Goal: Check status: Check status

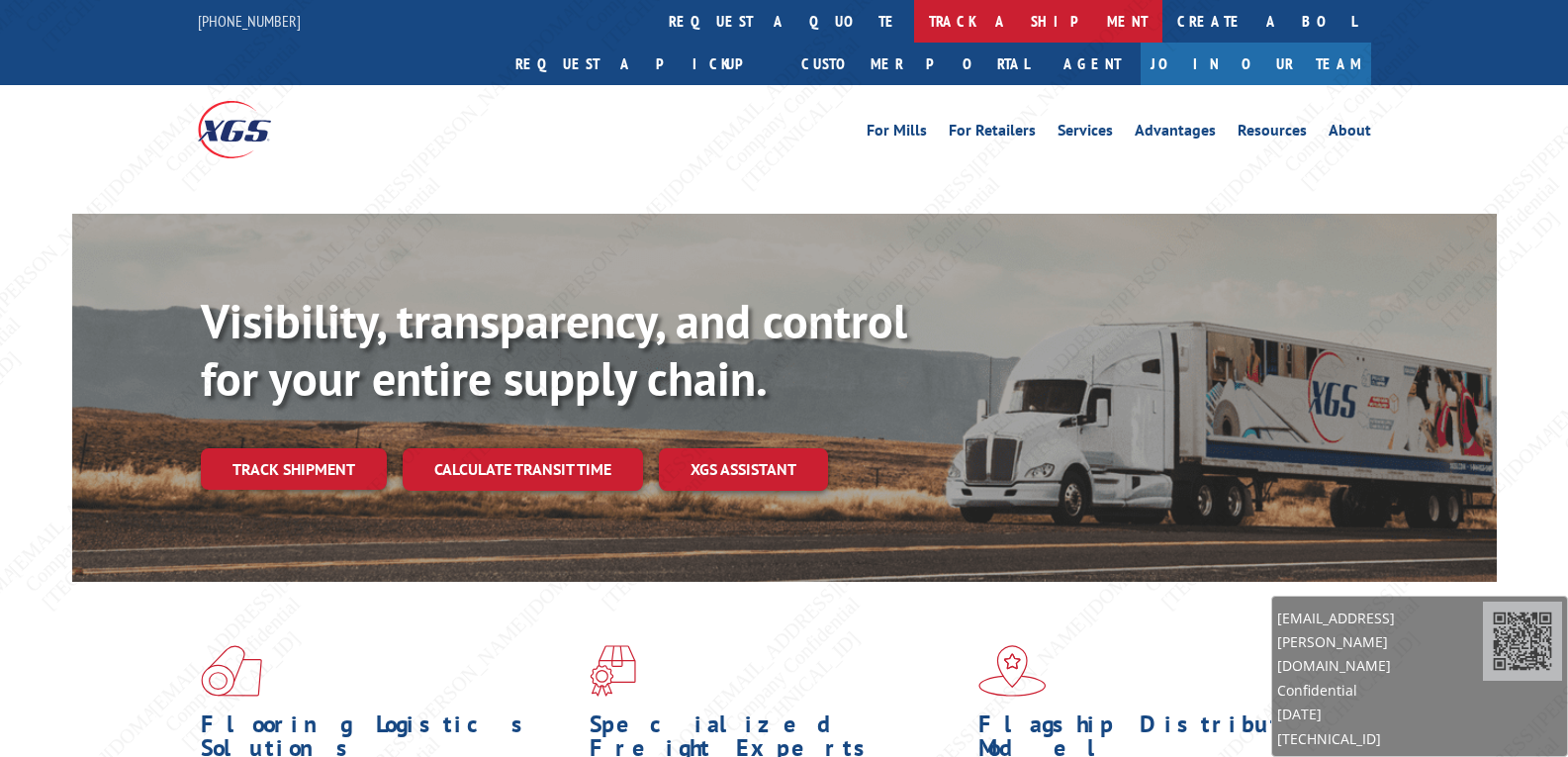
click at [914, 22] on link "track a shipment" at bounding box center [1037, 21] width 248 height 43
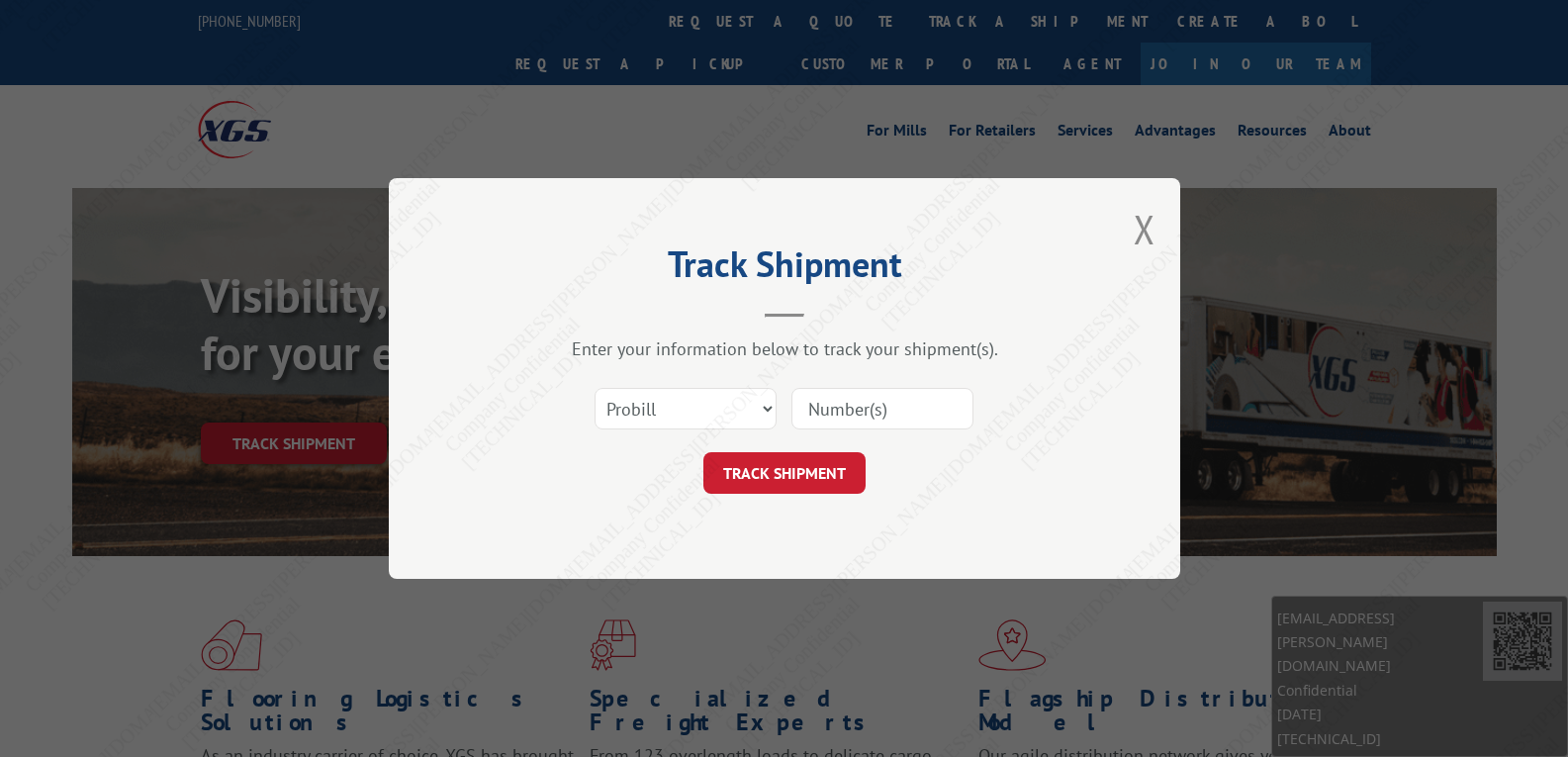
click at [877, 407] on input at bounding box center [883, 409] width 182 height 42
paste input "17608529"
type input "17608529"
click at [789, 459] on button "TRACK SHIPMENT" at bounding box center [785, 473] width 162 height 42
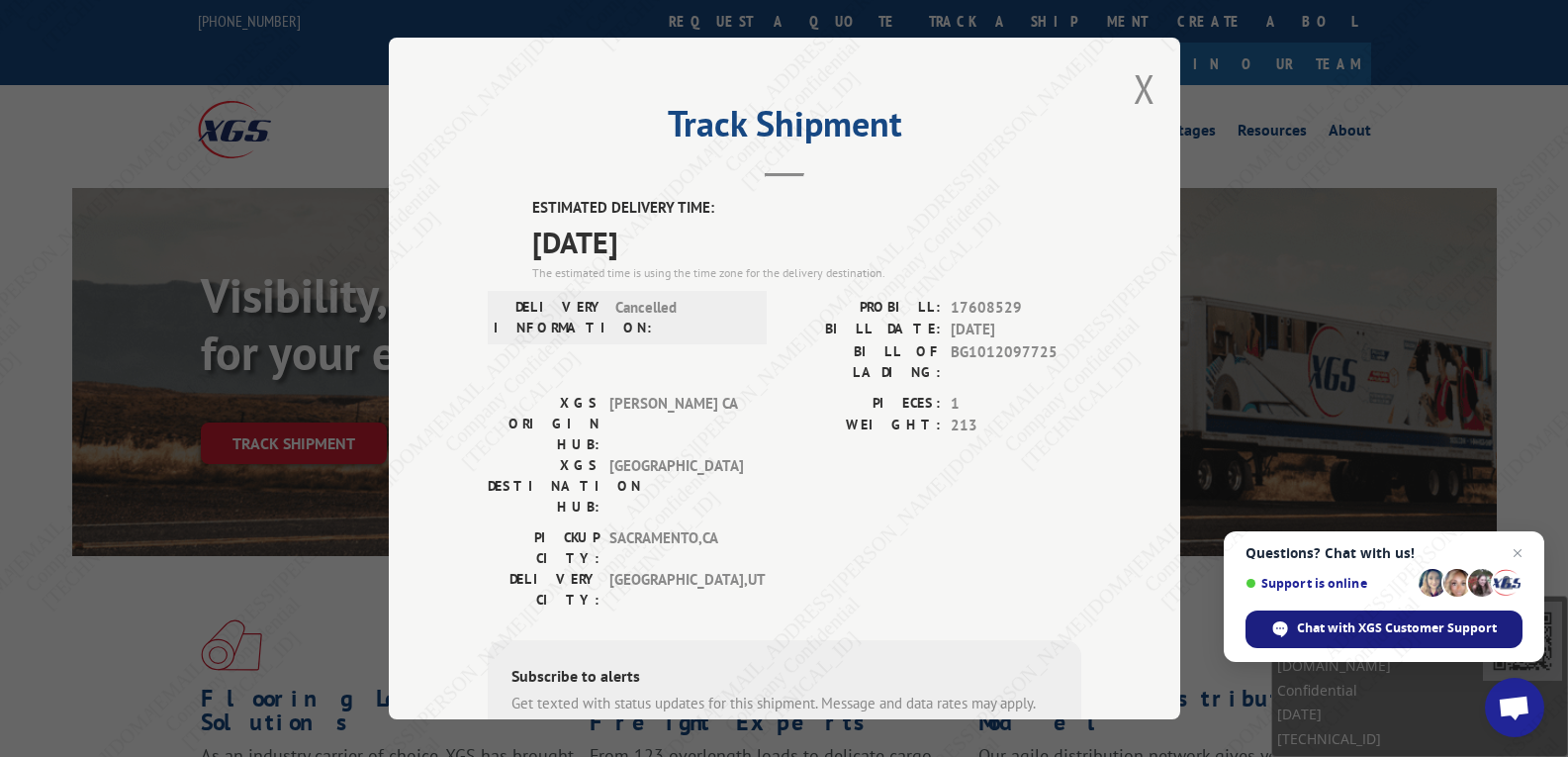
click at [1365, 623] on span "Chat with XGS Customer Support" at bounding box center [1397, 628] width 200 height 18
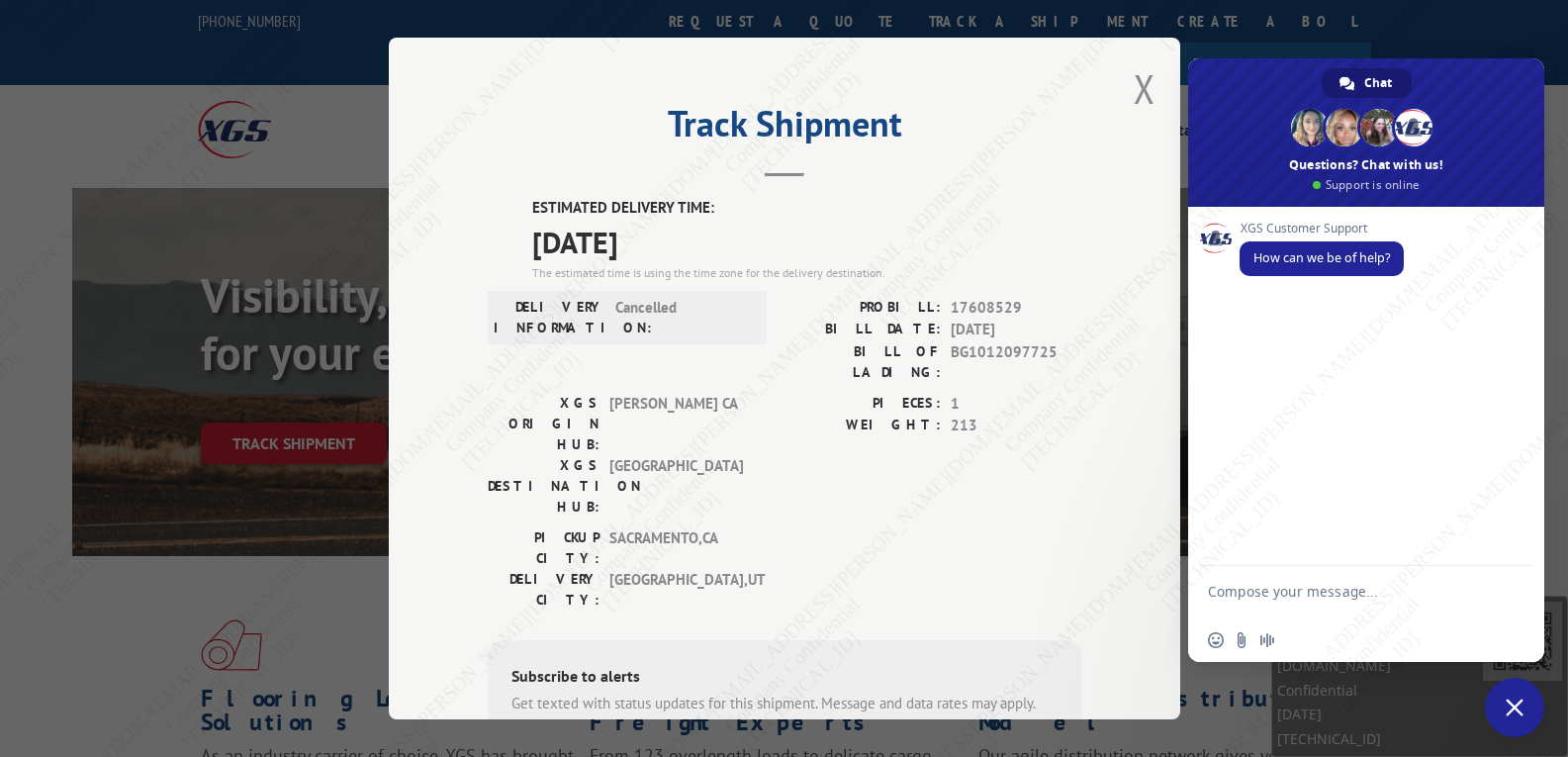
click at [1298, 607] on textarea "Compose your message..." at bounding box center [1344, 601] width 273 height 36
click at [1307, 600] on textarea "Compose your message..." at bounding box center [1344, 601] width 273 height 36
paste textarea "17608529"
type textarea "Hi, was 17608529 picked up and can I get an eta?"
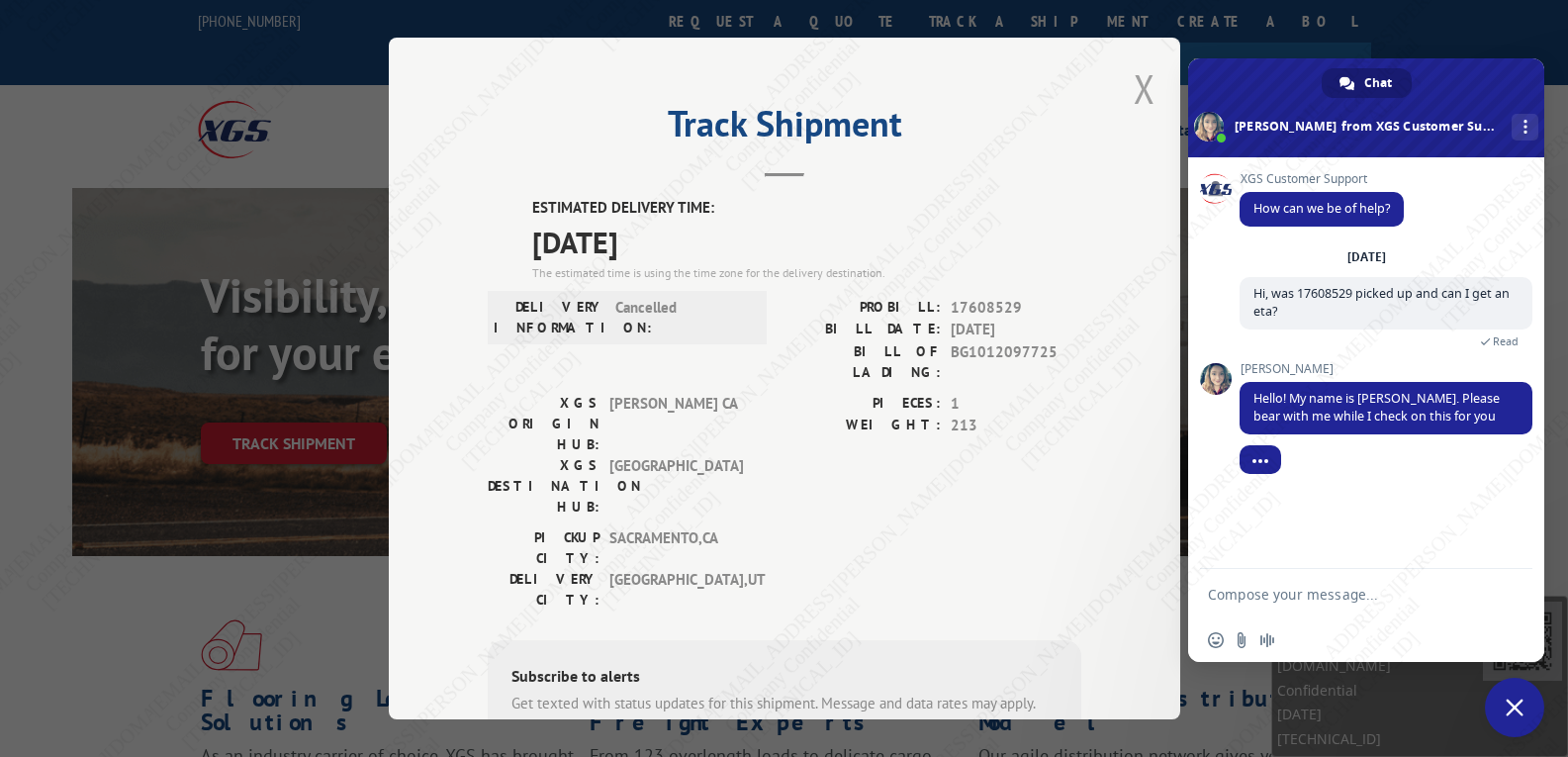
click at [1139, 92] on button "Close modal" at bounding box center [1144, 88] width 22 height 52
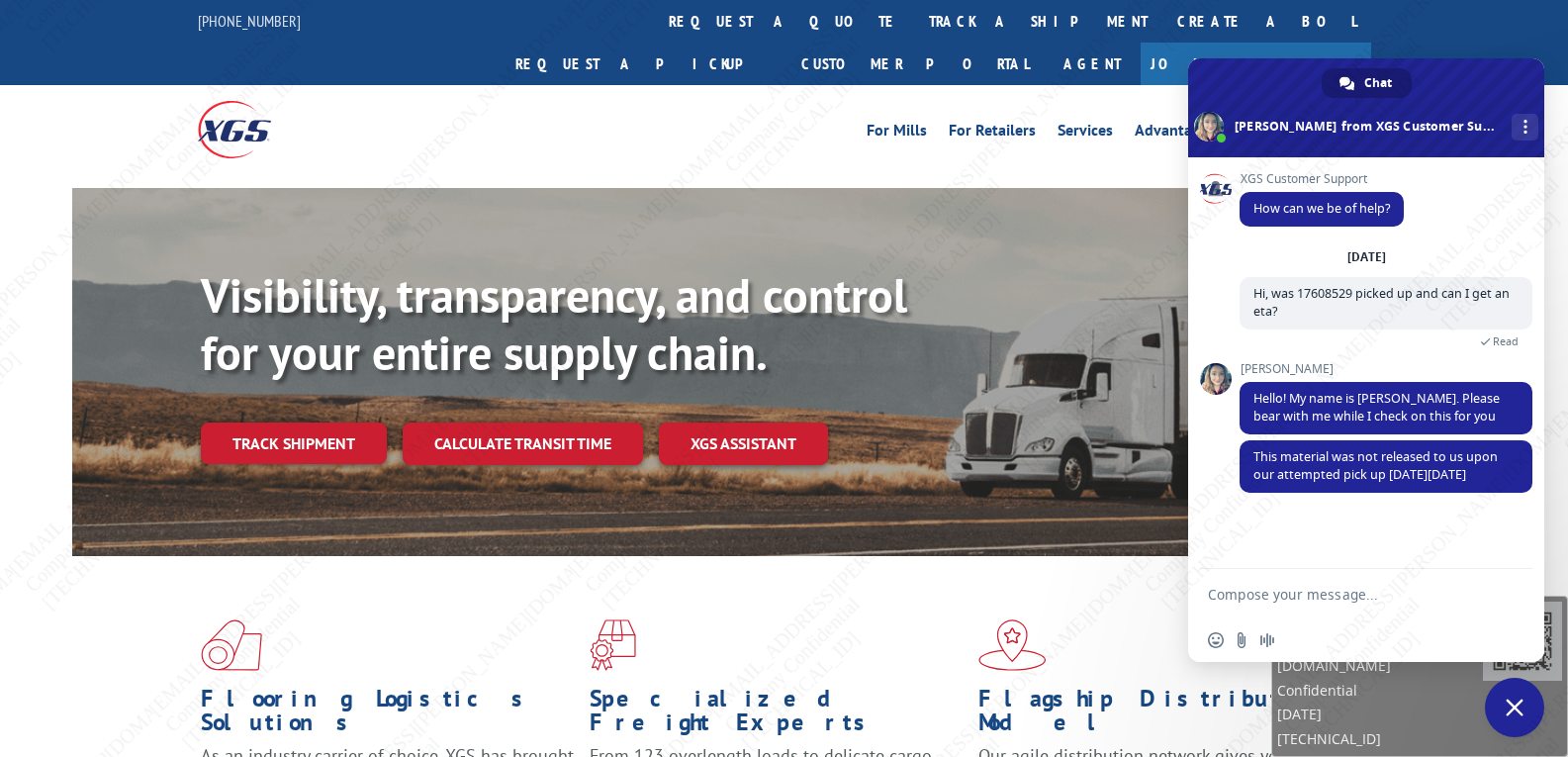
click at [1303, 604] on form at bounding box center [1344, 596] width 273 height 53
click at [1326, 595] on textarea "Compose your message..." at bounding box center [1344, 595] width 273 height 18
click at [1421, 597] on textarea "can we get this back on board?" at bounding box center [1344, 595] width 273 height 18
type textarea "can we get this back on board? [PERSON_NAME] is saying no driver came in to get…"
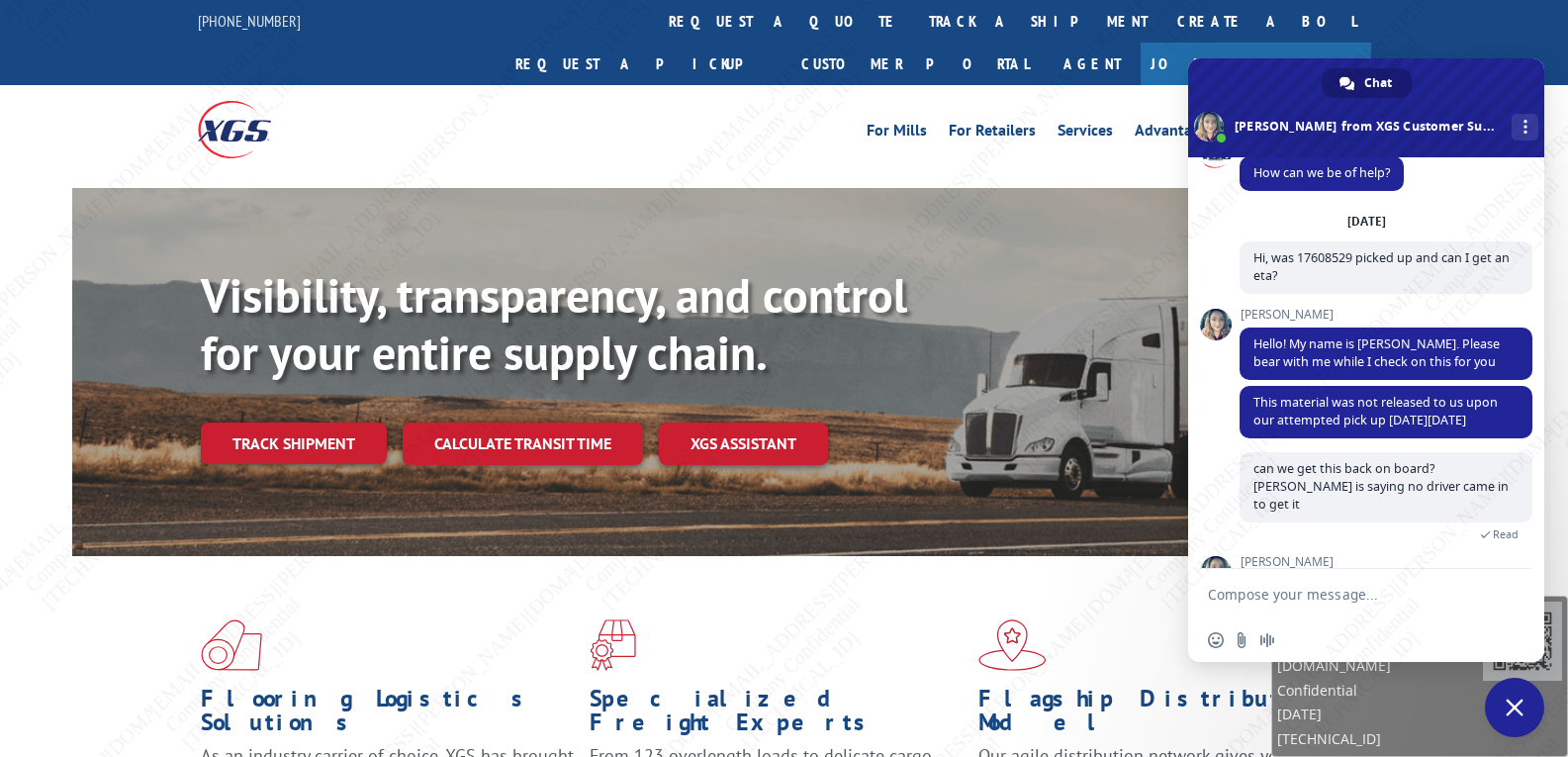
scroll to position [117, 0]
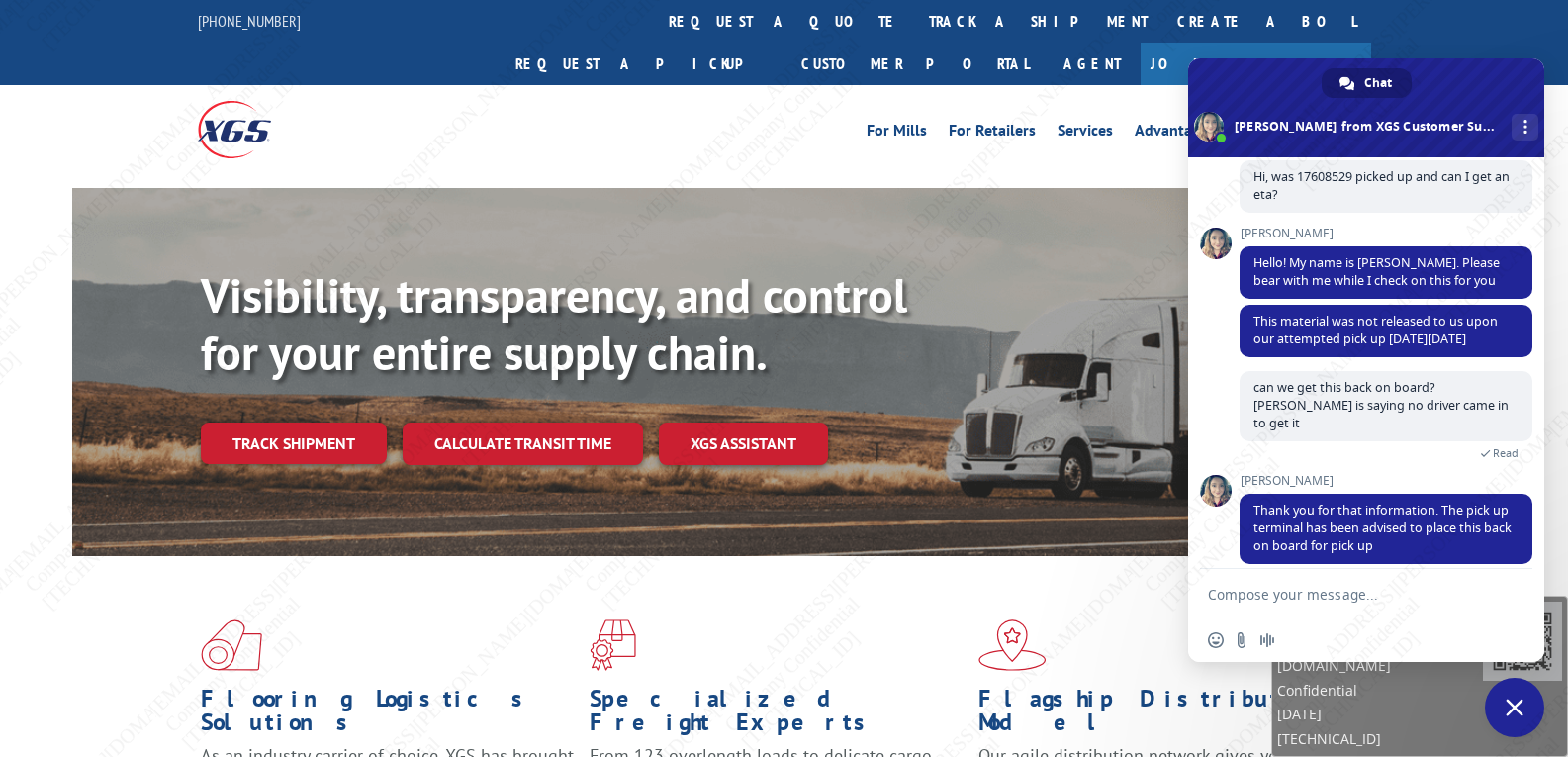
click at [1369, 587] on textarea "Compose your message..." at bounding box center [1344, 595] width 273 height 18
click at [1375, 594] on textarea "Compose your message..." at bounding box center [1344, 595] width 273 height 18
type textarea "Ok, thanks"
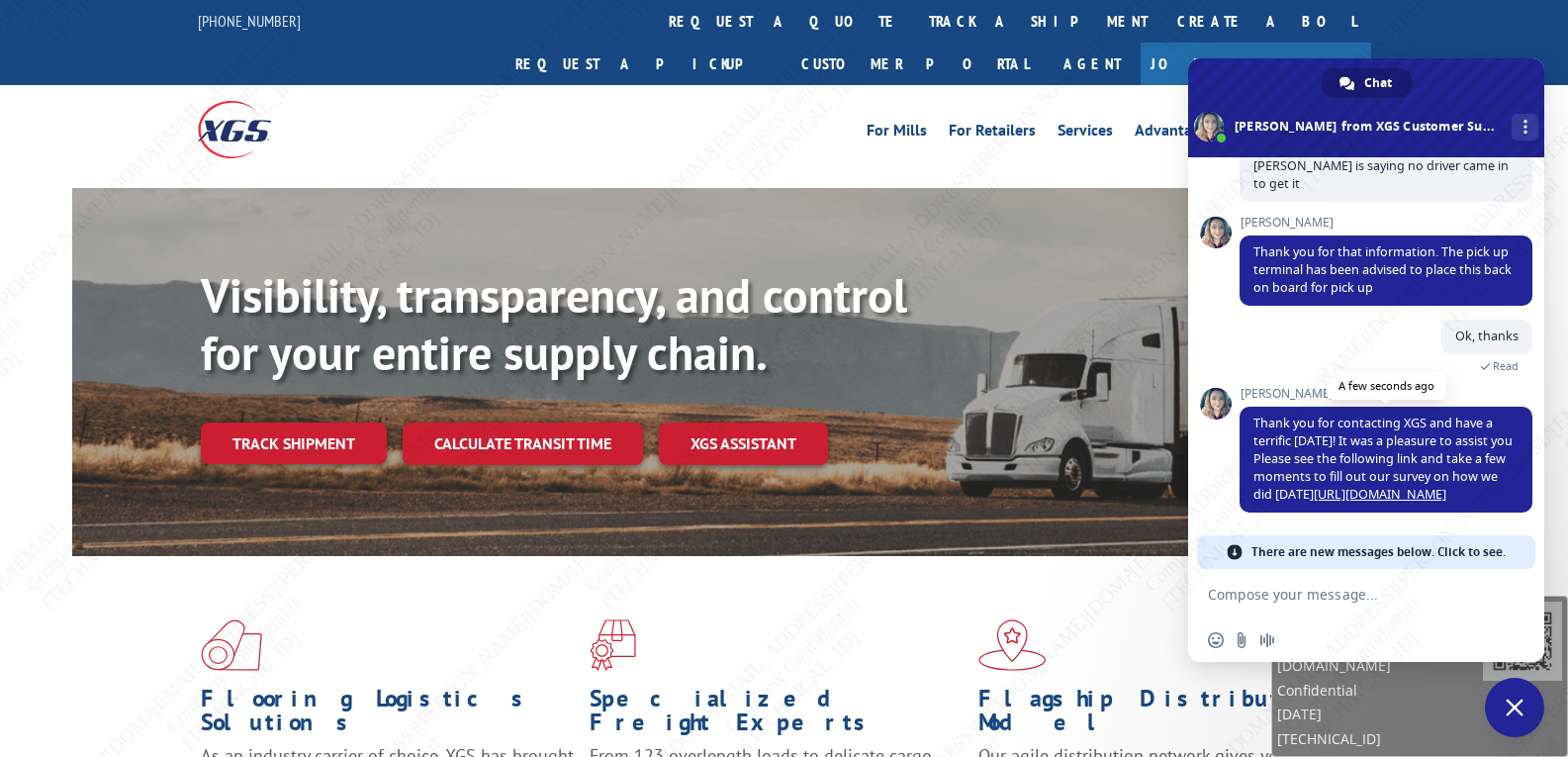
scroll to position [323, 0]
